Goal: Navigation & Orientation: Find specific page/section

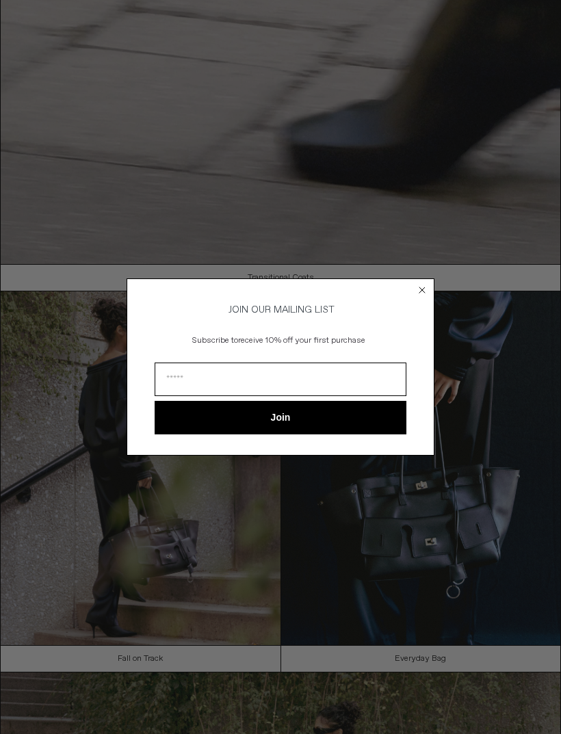
scroll to position [73, 0]
click at [419, 288] on circle "Close dialog" at bounding box center [422, 290] width 13 height 13
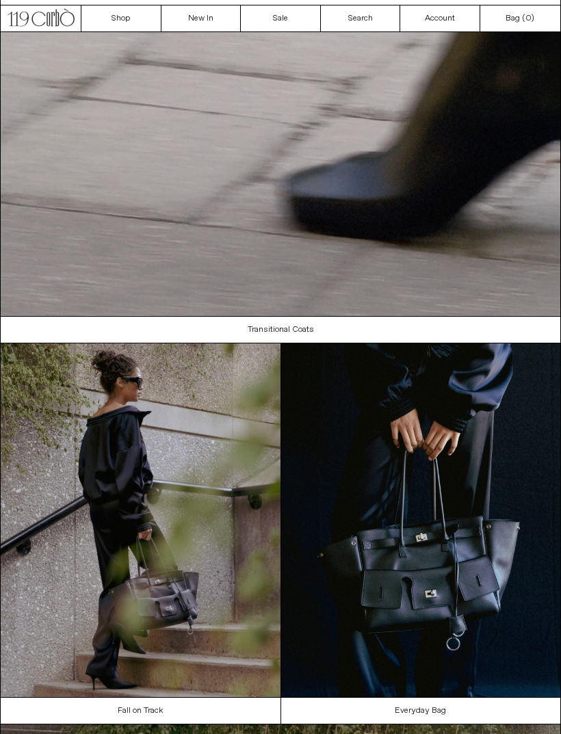
scroll to position [0, 0]
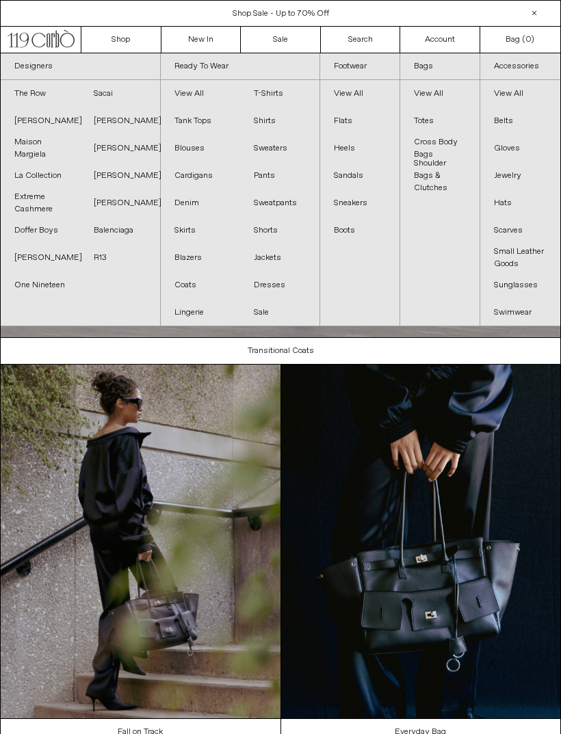
click at [104, 270] on link "R13" at bounding box center [119, 257] width 79 height 27
click at [56, 96] on link "The Row" at bounding box center [40, 93] width 79 height 27
click at [71, 175] on link "La Collection" at bounding box center [40, 175] width 79 height 27
click at [56, 227] on link "Doffer Boys" at bounding box center [40, 230] width 79 height 27
click at [54, 263] on link "[PERSON_NAME]" at bounding box center [40, 257] width 79 height 27
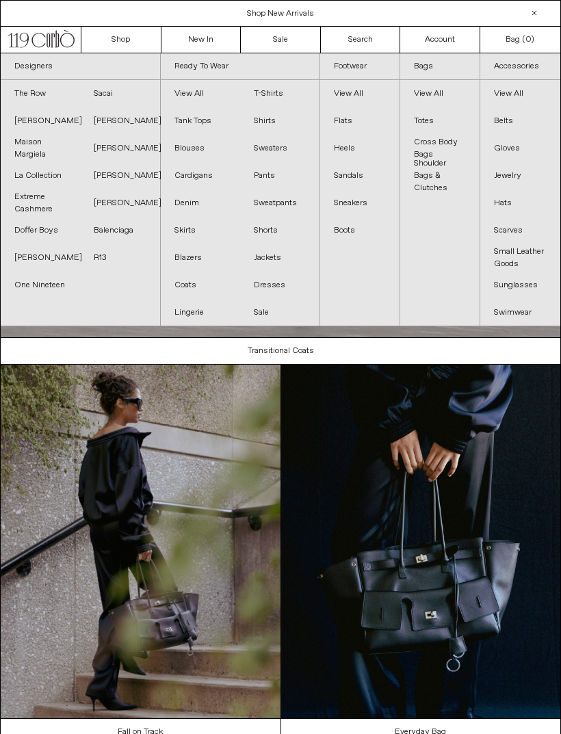
click at [112, 91] on link "Sacai" at bounding box center [119, 93] width 79 height 27
click at [124, 199] on link "[PERSON_NAME]" at bounding box center [119, 203] width 79 height 27
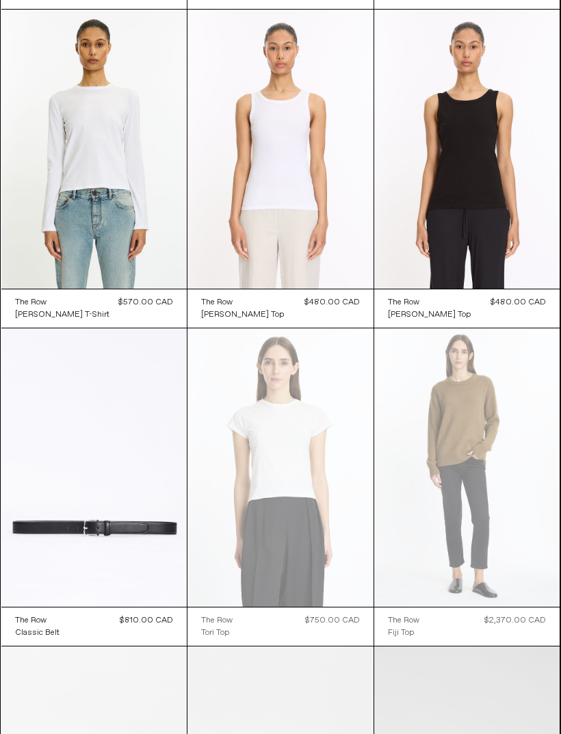
scroll to position [9957, 0]
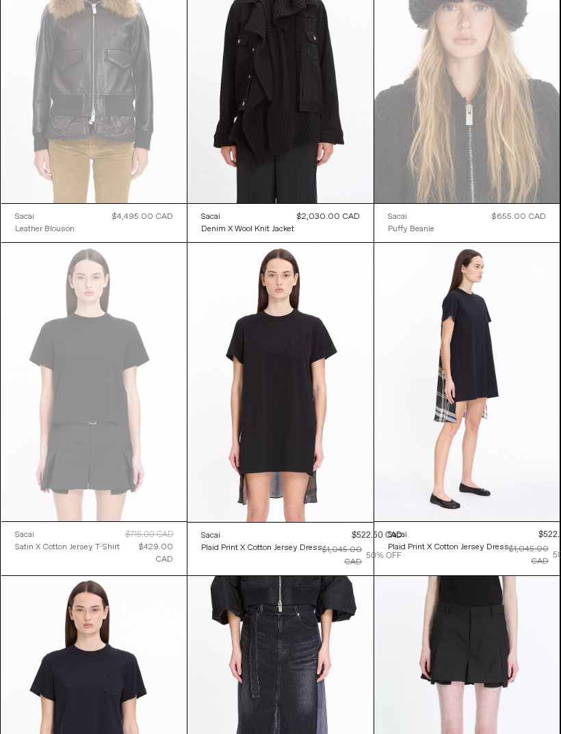
scroll to position [3005, 0]
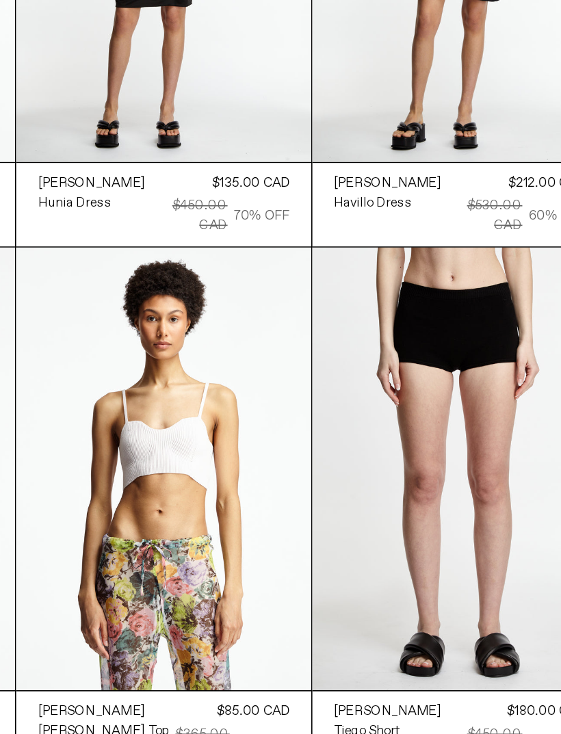
scroll to position [6104, 0]
